Goal: Task Accomplishment & Management: Use online tool/utility

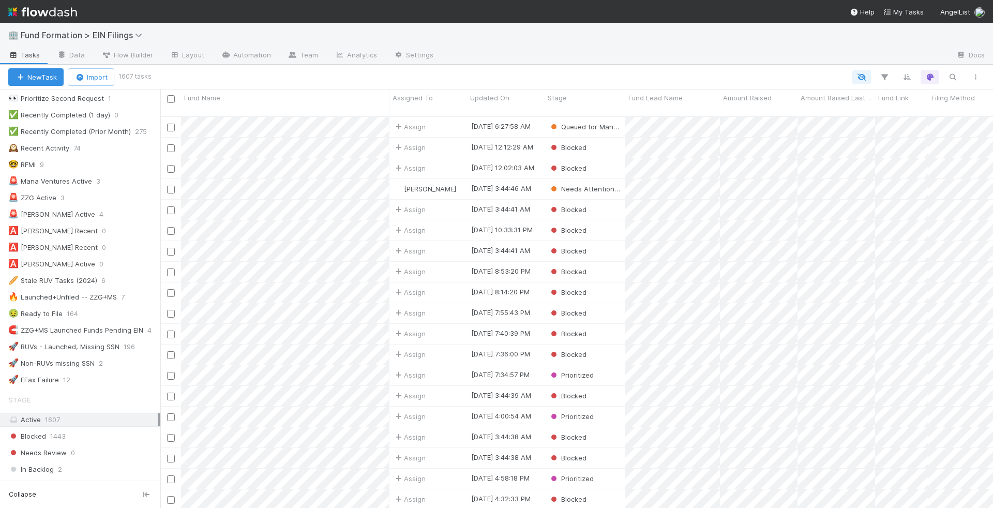
scroll to position [319, 0]
click at [56, 178] on div "🚨 Mana Ventures Active" at bounding box center [50, 184] width 84 height 13
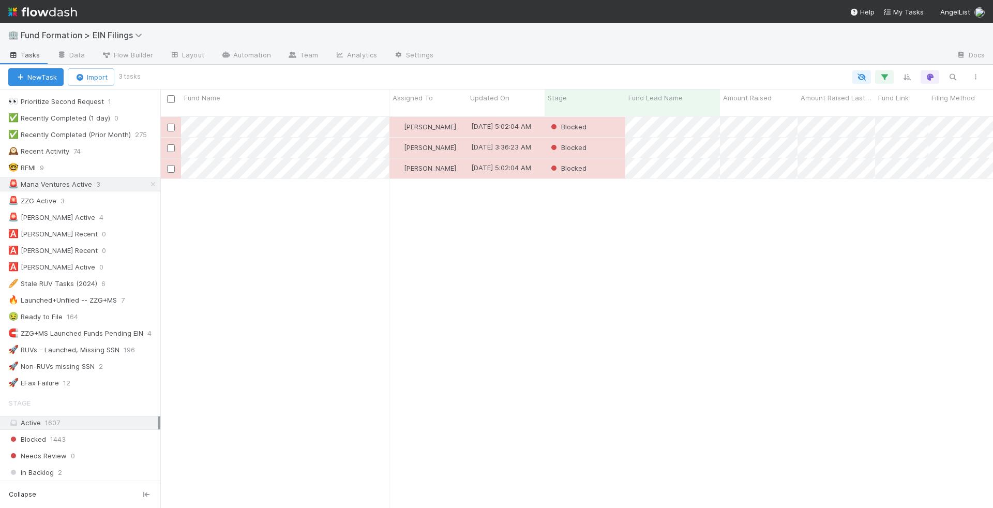
scroll to position [400, 833]
click at [31, 181] on div "❗ Manual Filing Queue 3 👀 FFL Daily Review 21 💰 FFL > 10k 13 ❓ DFL > 10k 8 🔒 Un…" at bounding box center [80, 93] width 160 height 593
click at [33, 195] on div "🚨 ZZG Active" at bounding box center [32, 201] width 48 height 13
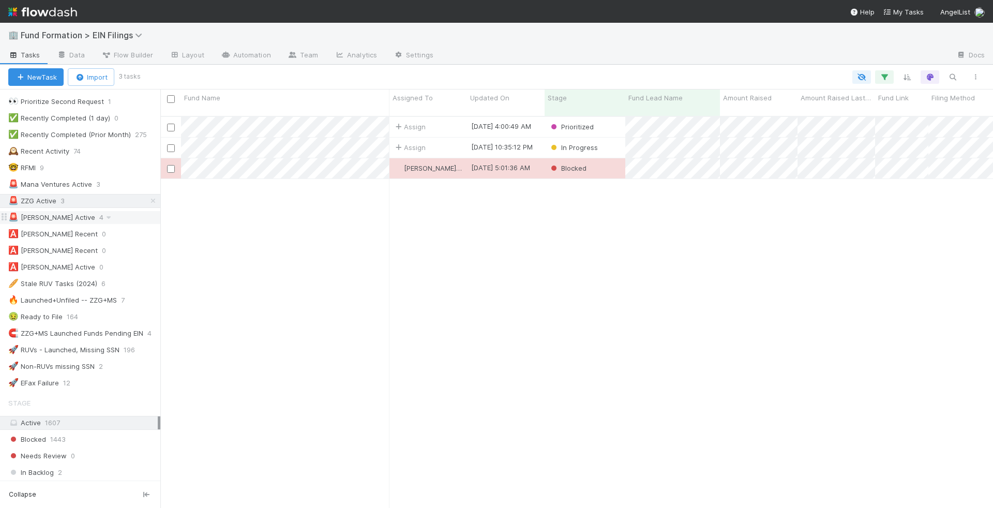
scroll to position [400, 833]
click at [452, 117] on div "Assign" at bounding box center [429, 127] width 78 height 20
